Goal: Navigation & Orientation: Go to known website

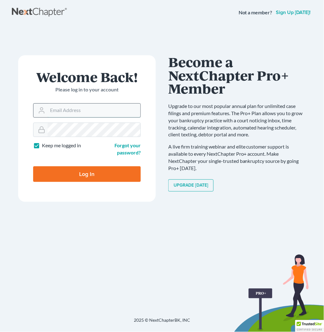
click at [77, 107] on input "Email Address" at bounding box center [93, 111] width 93 height 14
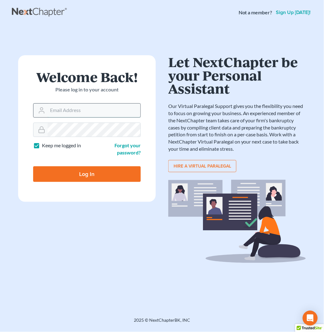
type input "jan@fairmaxlaw.com"
click at [148, 292] on div "Welcome Back! Please log in to your account Email Address jan@fairmaxlaw.com Pa…" at bounding box center [162, 163] width 300 height 277
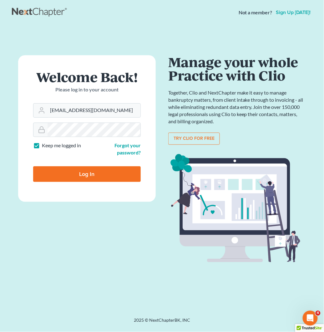
click at [107, 180] on input "Log In" at bounding box center [86, 175] width 107 height 16
type input "Thinking..."
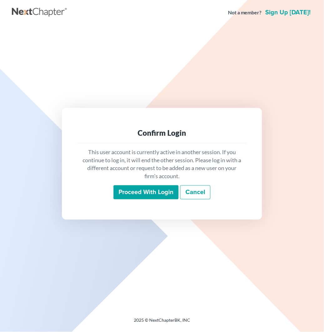
click at [149, 187] on input "Proceed with login" at bounding box center [145, 193] width 65 height 14
